Goal: Check status

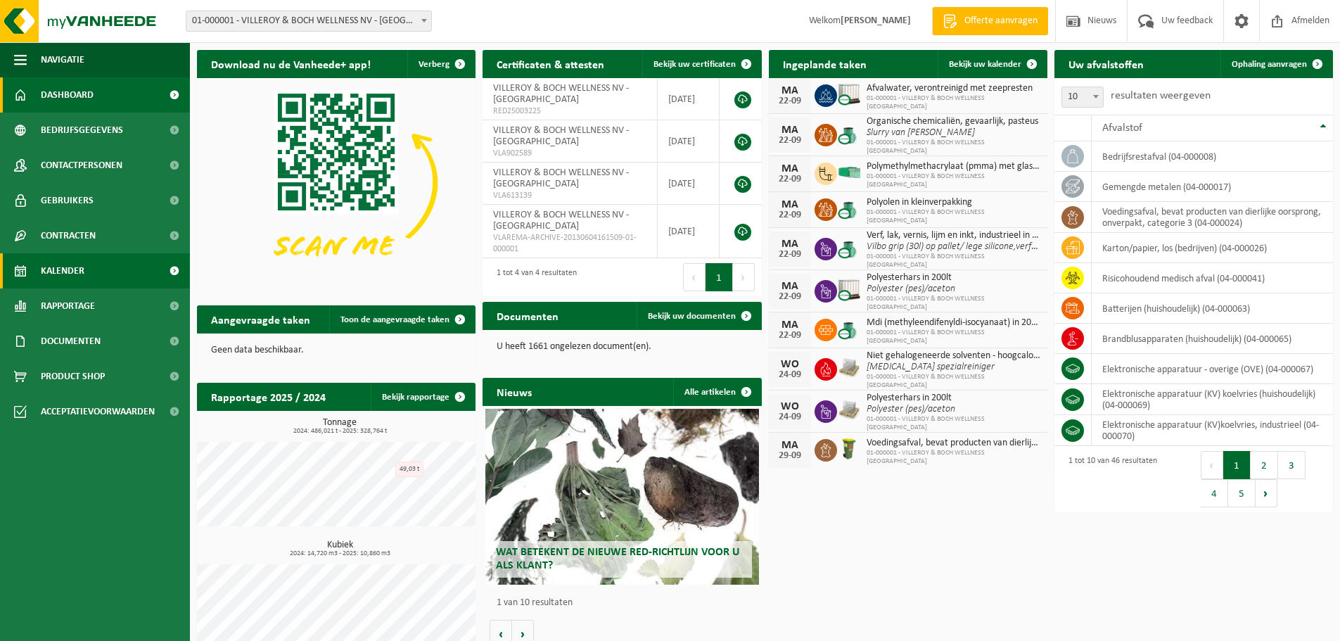
click at [73, 276] on span "Kalender" at bounding box center [63, 270] width 44 height 35
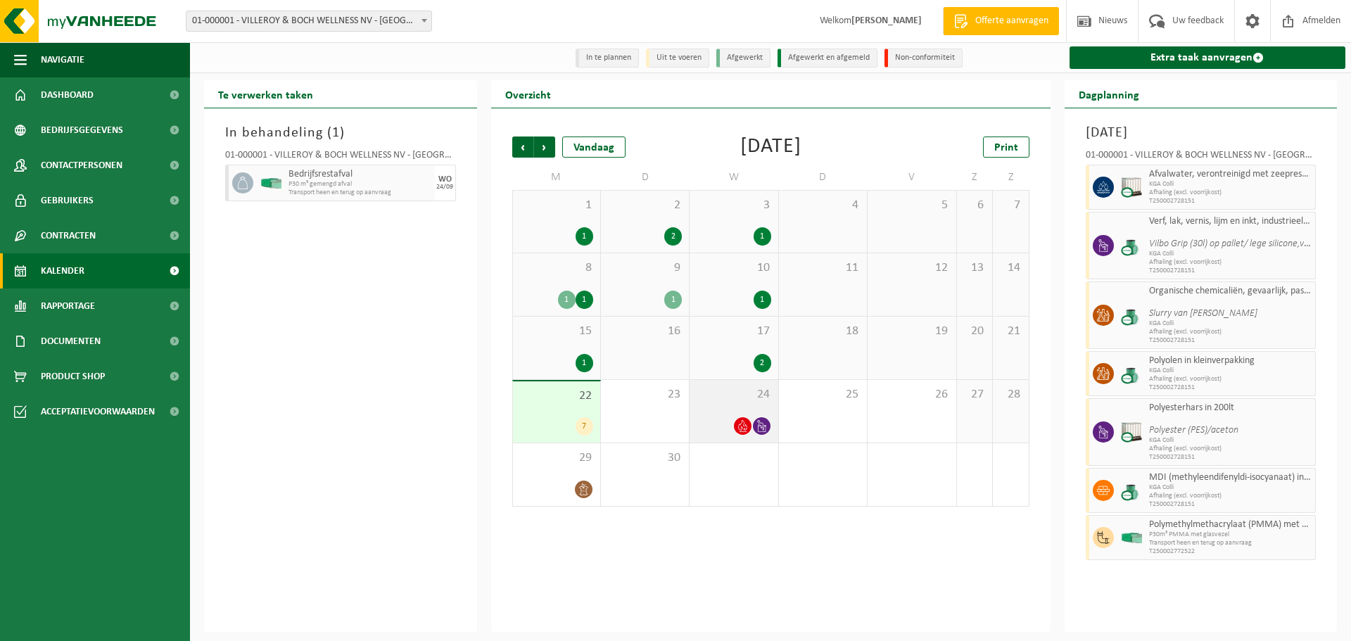
click at [713, 431] on div at bounding box center [733, 425] width 74 height 19
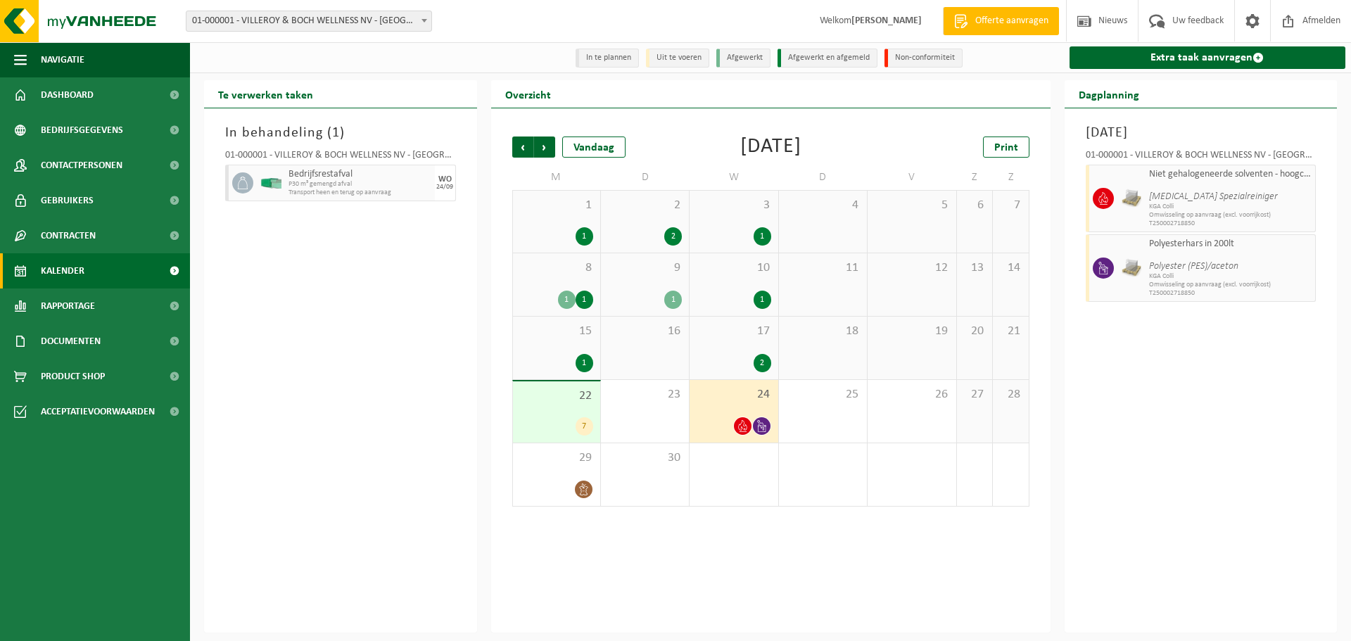
click at [551, 422] on div "7" at bounding box center [556, 426] width 73 height 18
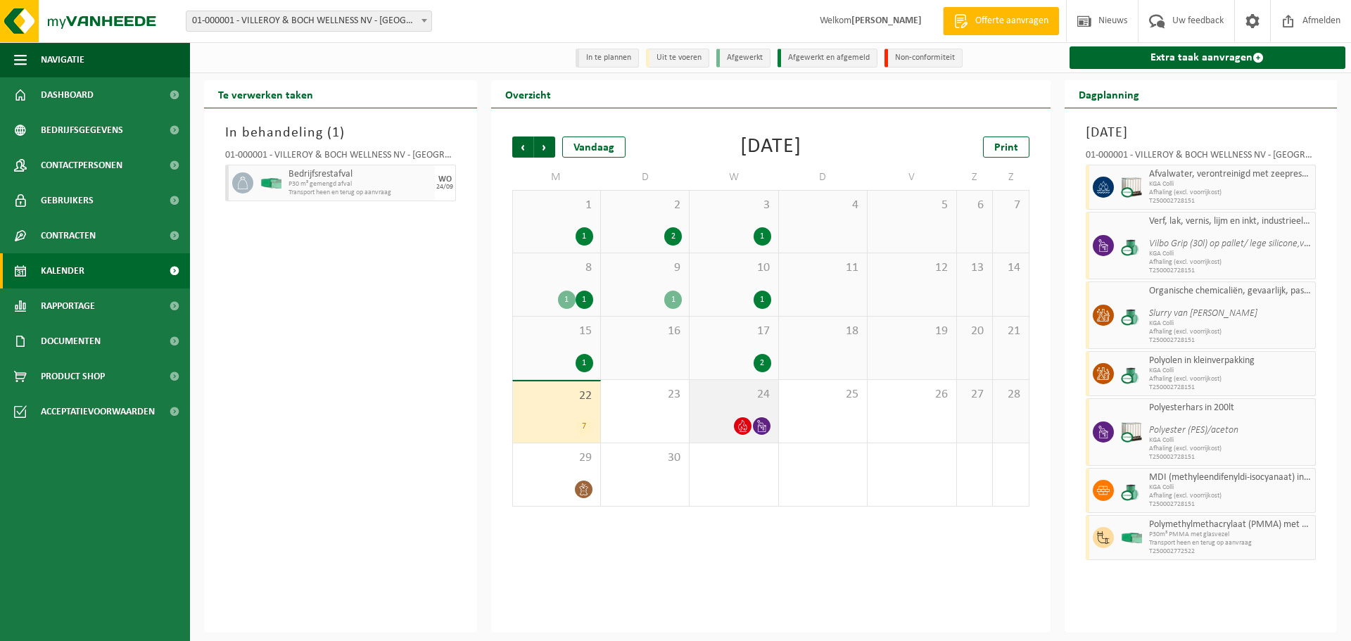
click at [710, 416] on div "24" at bounding box center [733, 411] width 88 height 63
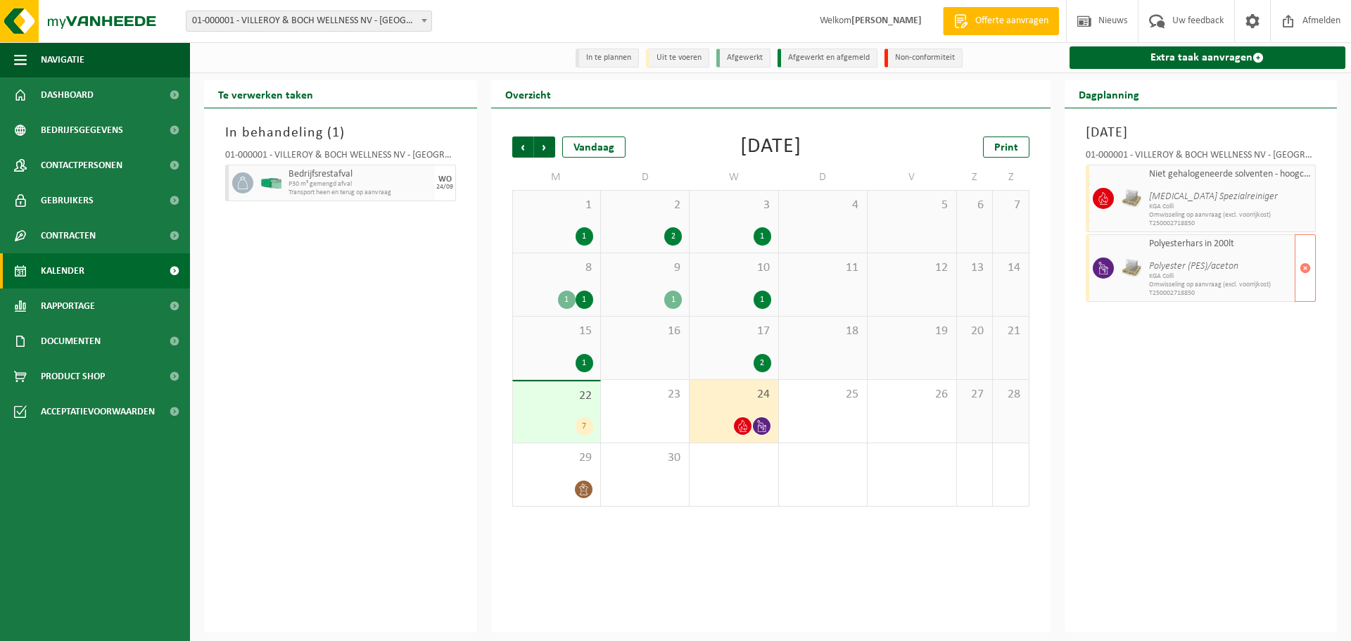
click at [1184, 258] on span "Polyester (PES)/aceton" at bounding box center [1220, 261] width 143 height 23
click at [774, 560] on div "Vorige Volgende Vandaag September 2025 Print M D W D V Z Z 1 1 2 2 3 1 4 5 6 7 …" at bounding box center [770, 370] width 559 height 524
click at [416, 428] on div "In behandeling ( 1 ) 01-000001 - VILLEROY & BOCH WELLNESS NV - ROESELARE Bedrij…" at bounding box center [340, 370] width 273 height 524
click at [568, 416] on div "22 7" at bounding box center [556, 411] width 87 height 61
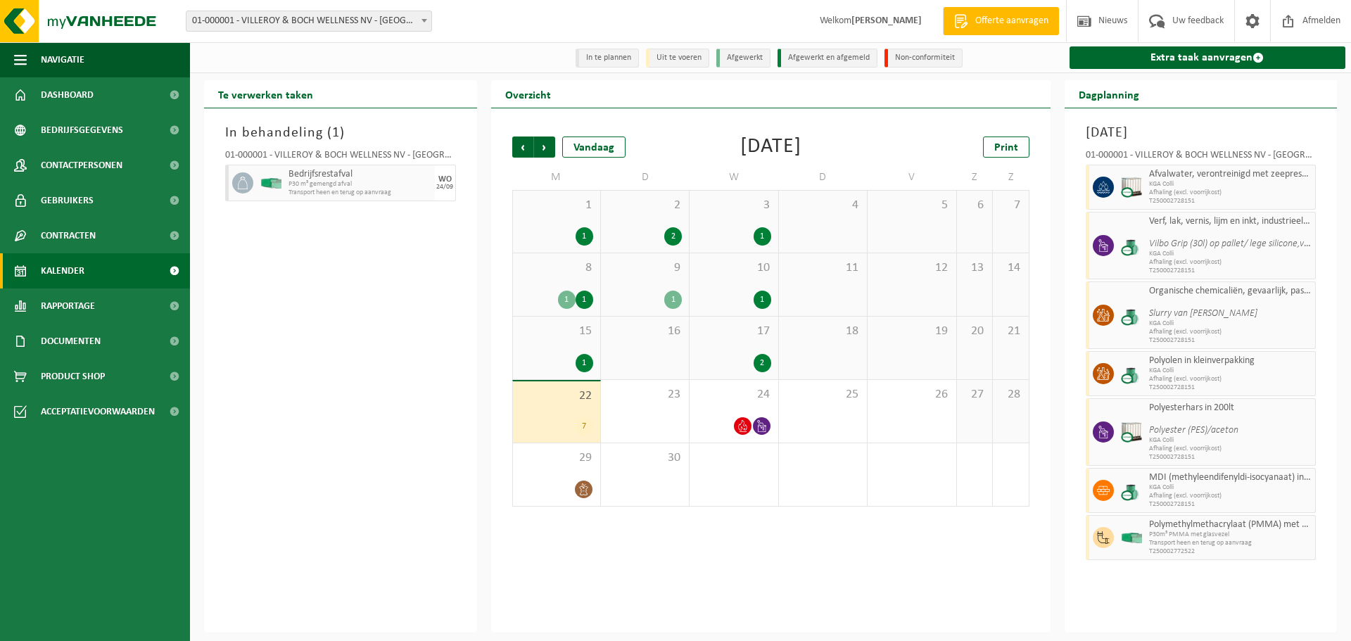
click at [568, 416] on div "22 7" at bounding box center [556, 411] width 87 height 61
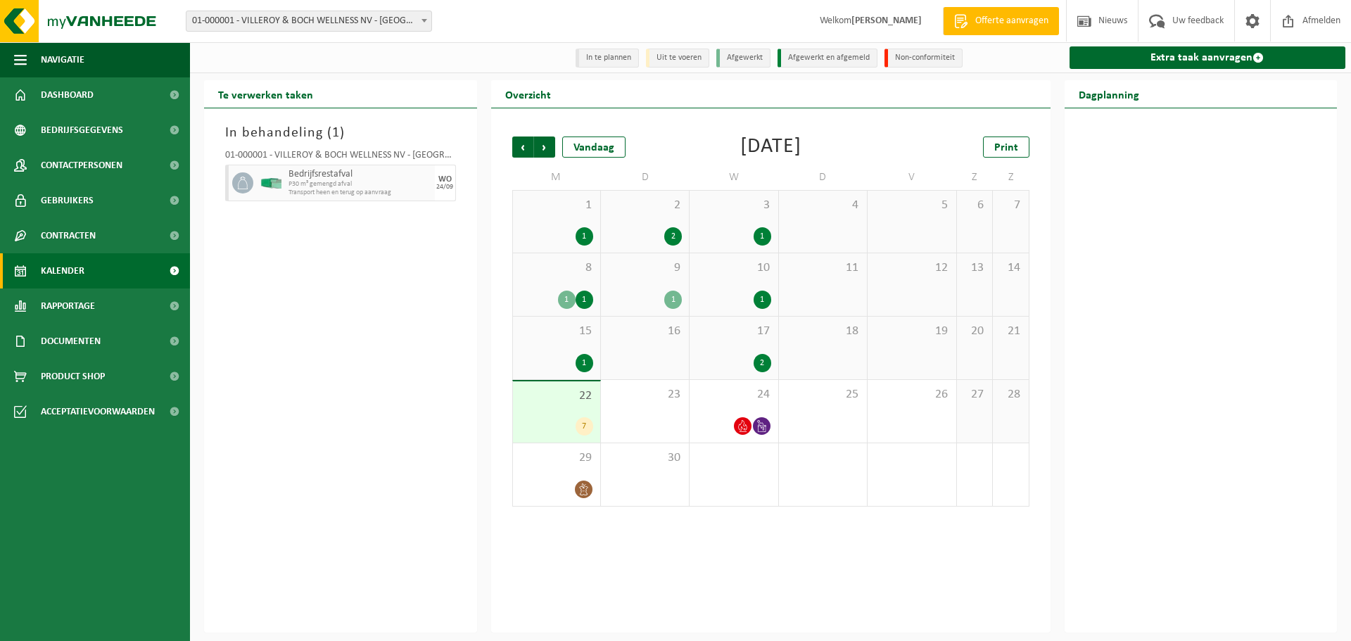
click at [568, 416] on div "22 7" at bounding box center [556, 411] width 87 height 61
